Goal: Task Accomplishment & Management: Manage account settings

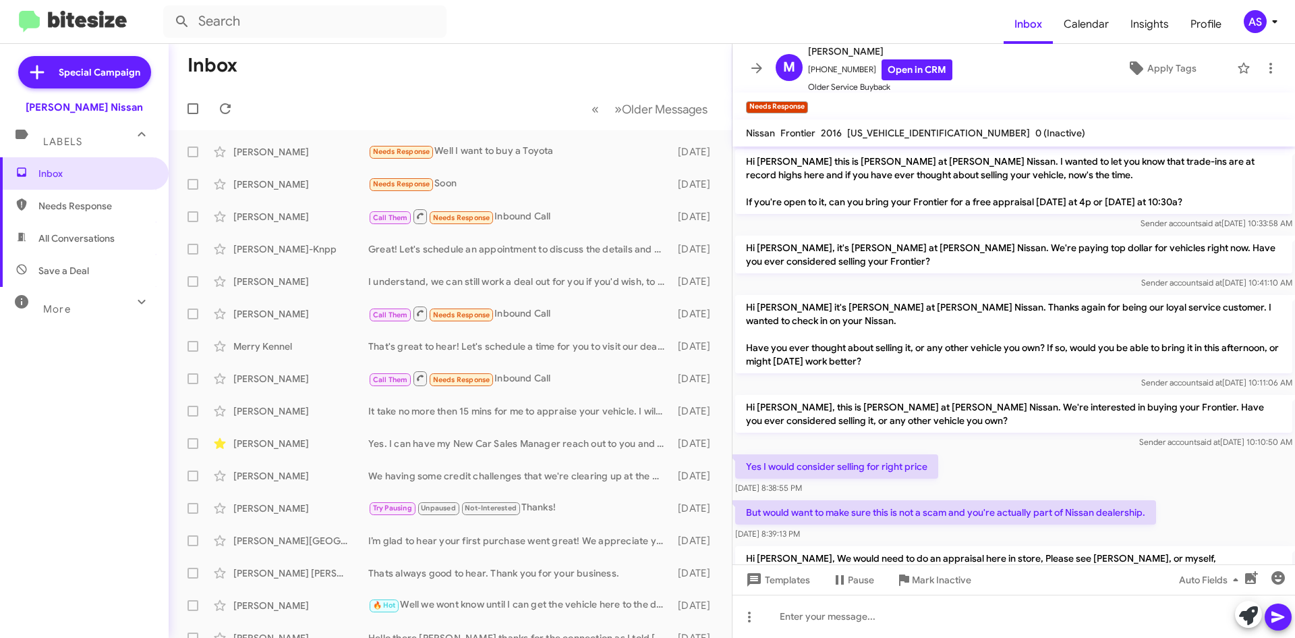
scroll to position [107, 0]
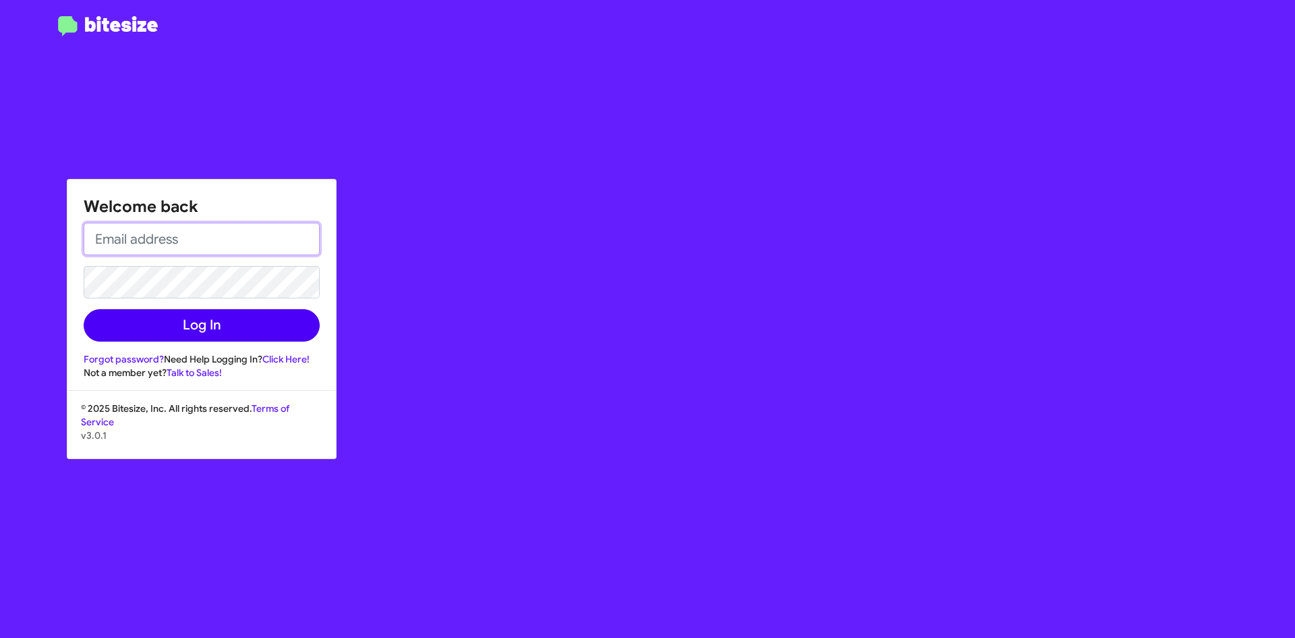
type input "asanchez@bakernissan.com"
click at [211, 329] on button "Log In" at bounding box center [202, 325] width 236 height 32
